Goal: Find specific page/section: Find specific page/section

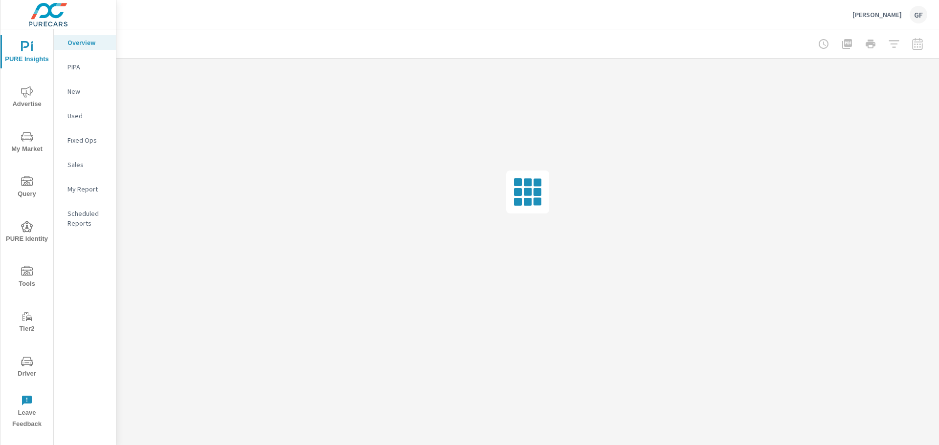
click at [30, 365] on icon "nav menu" at bounding box center [27, 361] width 12 height 9
click at [35, 360] on span "Driver" at bounding box center [26, 368] width 47 height 24
